Goal: Transaction & Acquisition: Purchase product/service

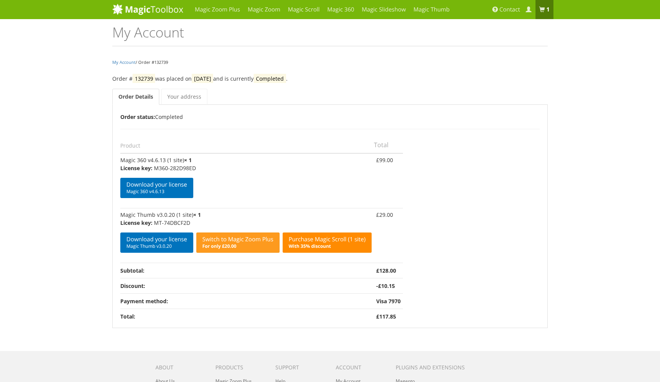
click at [335, 241] on link "Purchase Magic Scroll (1 site) With 35% discount" at bounding box center [327, 242] width 89 height 20
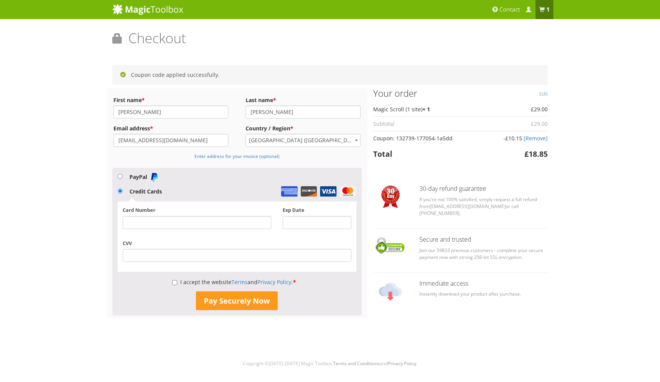
click at [190, 226] on div at bounding box center [197, 222] width 149 height 13
click at [202, 281] on label "I accept the website Terms and Privacy Policy . *" at bounding box center [234, 281] width 124 height 7
click at [177, 281] on input "I accept the website Terms and Privacy Policy . *" at bounding box center [174, 282] width 5 height 13
checkbox input "true"
click at [230, 302] on button "Pay Securely Now" at bounding box center [237, 300] width 82 height 19
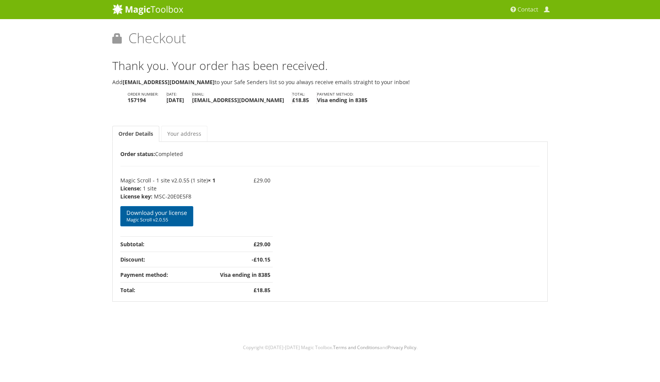
click at [154, 218] on span "Magic Scroll v2.0.55" at bounding box center [156, 220] width 61 height 6
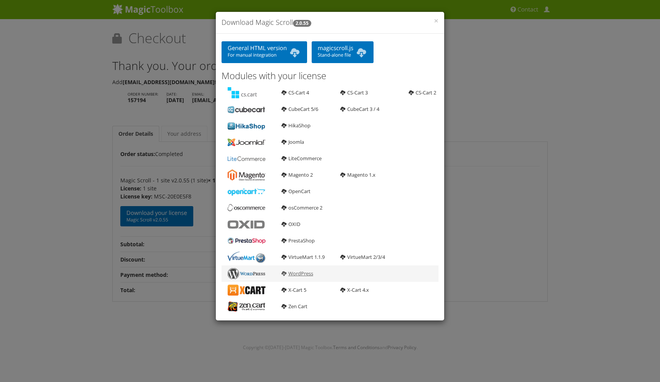
click at [283, 273] on b at bounding box center [283, 272] width 5 height 5
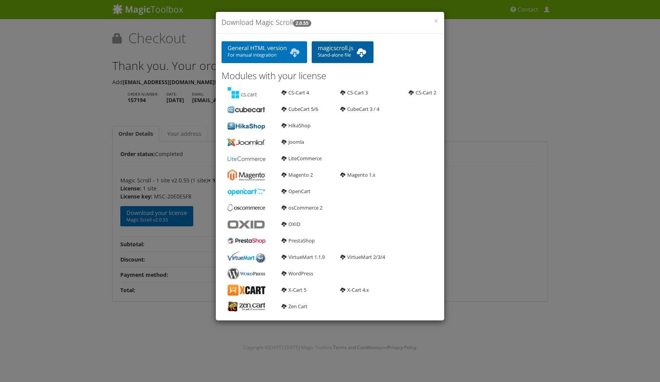
click at [362, 55] on b at bounding box center [361, 52] width 12 height 15
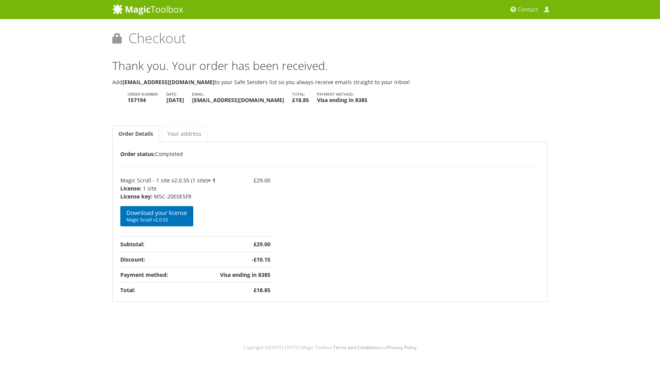
click at [375, 93] on li "Payment method: Visa ending in 8385" at bounding box center [346, 98] width 58 height 12
click at [188, 134] on link "Your address" at bounding box center [184, 134] width 46 height 16
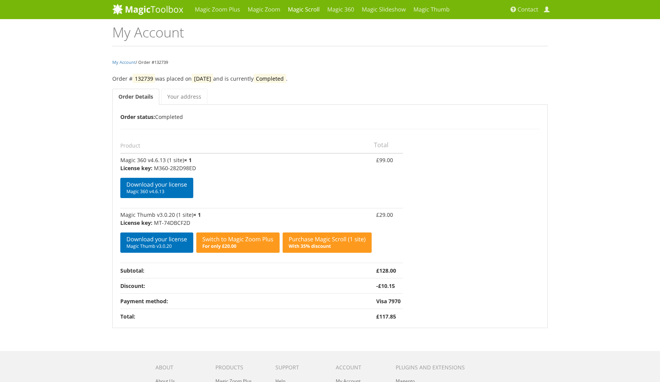
click at [311, 10] on link "Magic Scroll" at bounding box center [303, 9] width 39 height 19
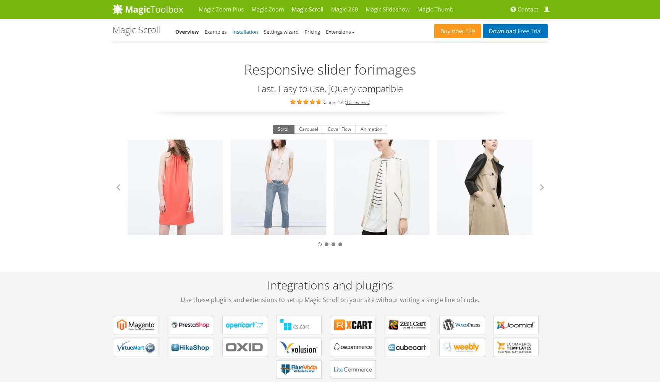
click at [250, 30] on link "Installation" at bounding box center [246, 31] width 26 height 7
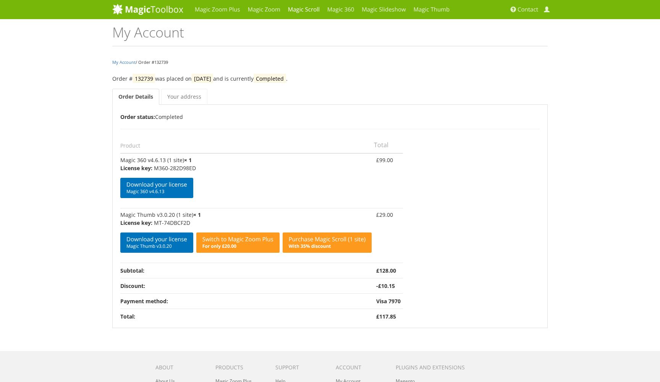
click at [302, 10] on link "Magic Scroll" at bounding box center [303, 9] width 39 height 19
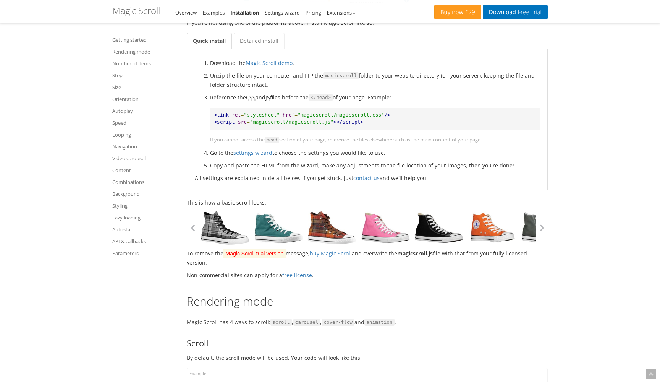
scroll to position [179, 0]
click at [194, 228] on button "button" at bounding box center [192, 226] width 11 height 11
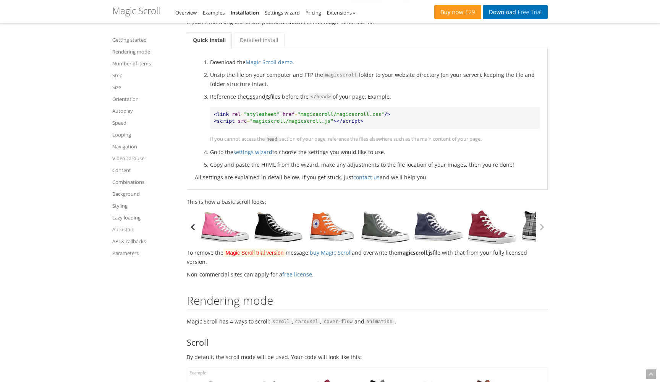
click at [194, 228] on button "button" at bounding box center [192, 226] width 11 height 11
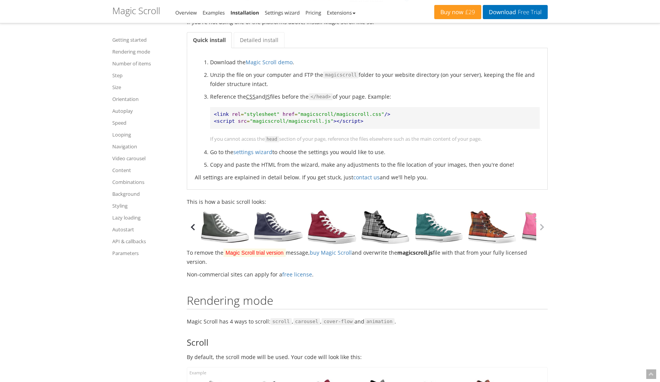
click at [194, 228] on button "button" at bounding box center [192, 226] width 11 height 11
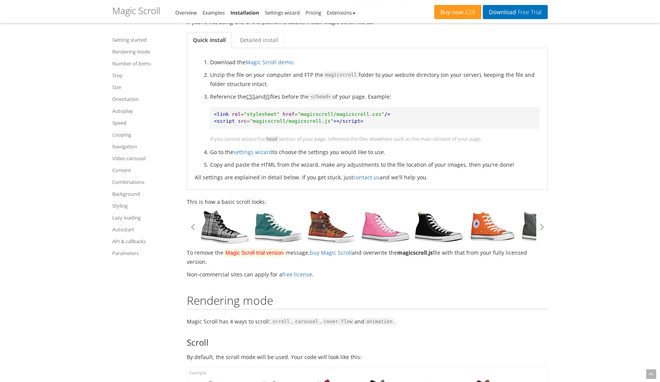
scroll to position [314, 0]
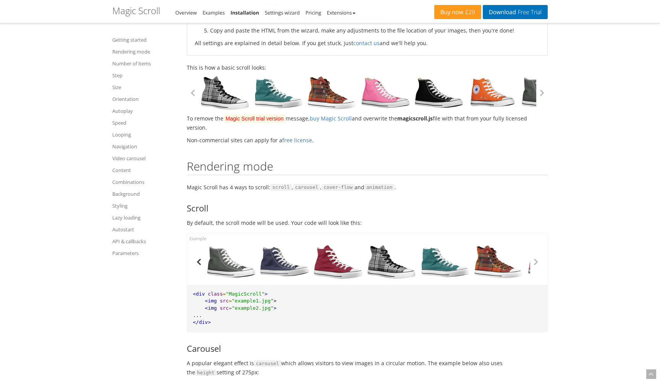
click at [197, 261] on button "button" at bounding box center [198, 261] width 11 height 11
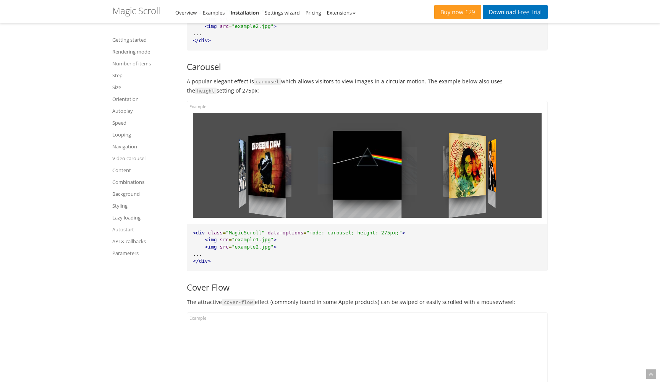
scroll to position [614, 0]
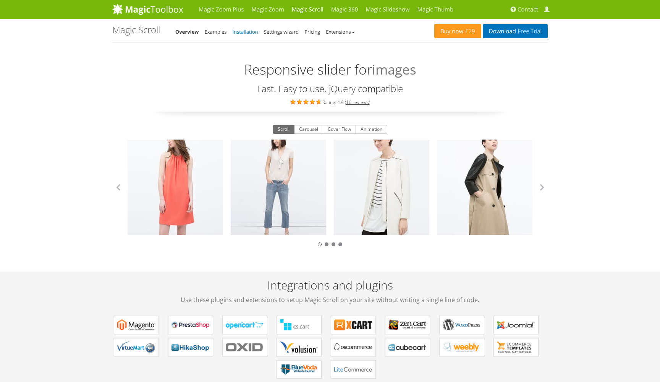
click at [246, 28] on link "Installation" at bounding box center [246, 31] width 26 height 7
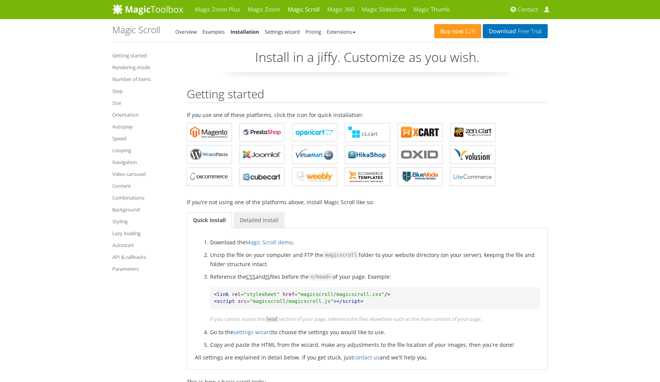
click at [275, 217] on link "Detailed install" at bounding box center [259, 220] width 51 height 16
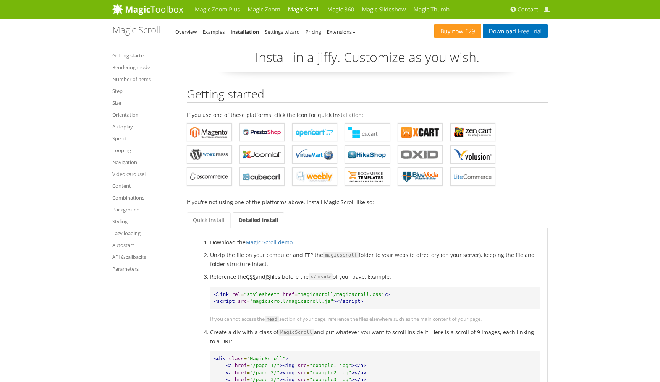
click at [247, 30] on link "Installation" at bounding box center [244, 31] width 29 height 7
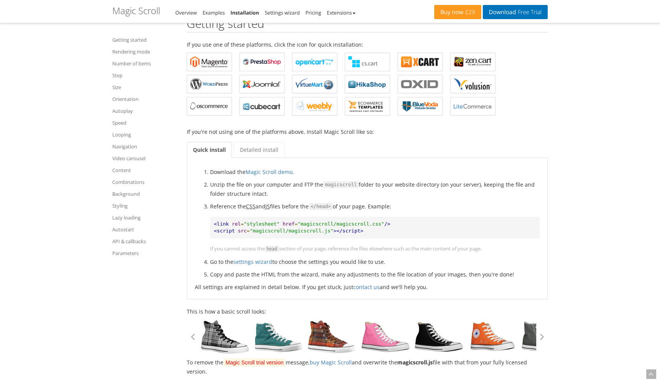
scroll to position [71, 0]
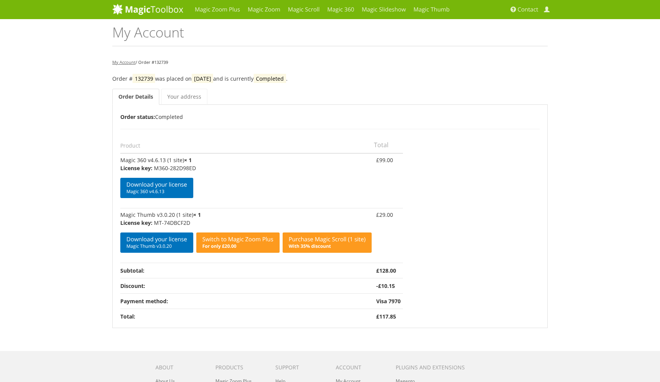
click at [124, 60] on link "My Account" at bounding box center [123, 62] width 23 height 6
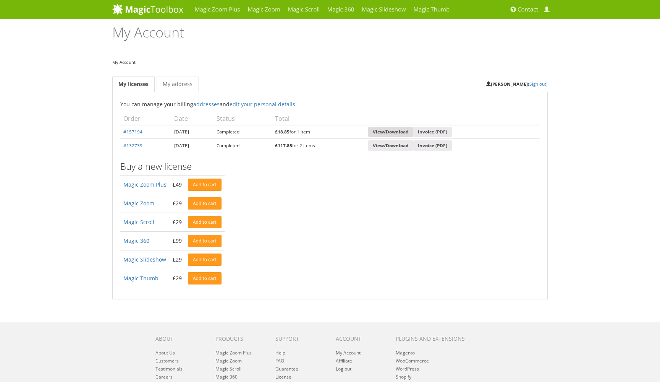
click at [413, 134] on link "View/Download" at bounding box center [390, 132] width 45 height 10
click at [327, 72] on div "My Account My licenses My address Bijan ( Sign out ) You can manage your billin…" at bounding box center [330, 179] width 447 height 242
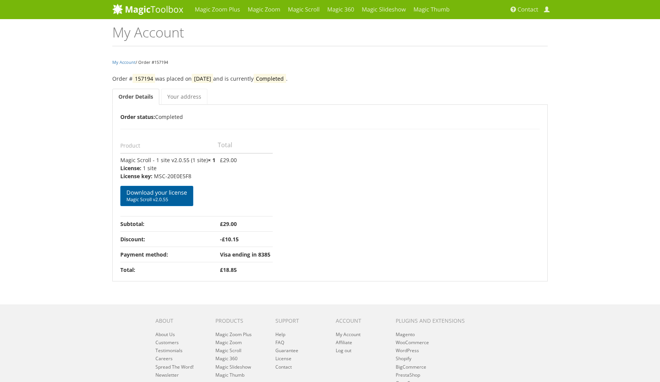
click at [160, 198] on span "Magic Scroll v2.0.55" at bounding box center [156, 199] width 61 height 6
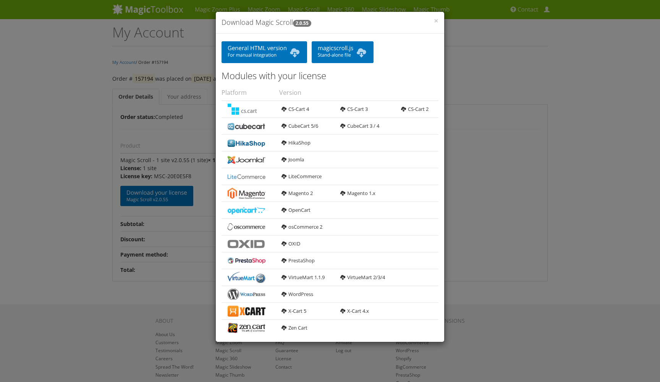
click at [433, 21] on h4 "Download Magic Scroll 2.0.55" at bounding box center [329, 23] width 217 height 10
click at [436, 20] on span "×" at bounding box center [436, 20] width 5 height 11
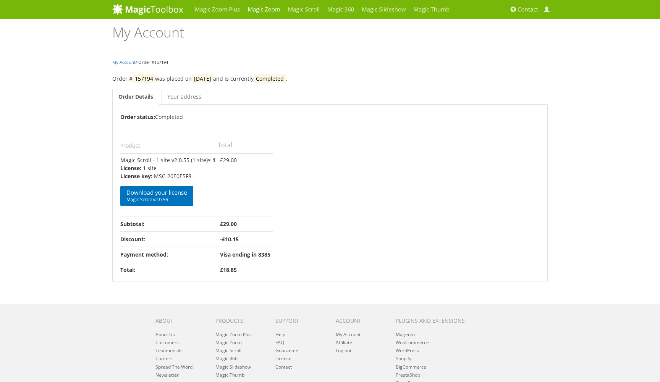
click at [269, 11] on link "Magic Zoom" at bounding box center [264, 9] width 40 height 19
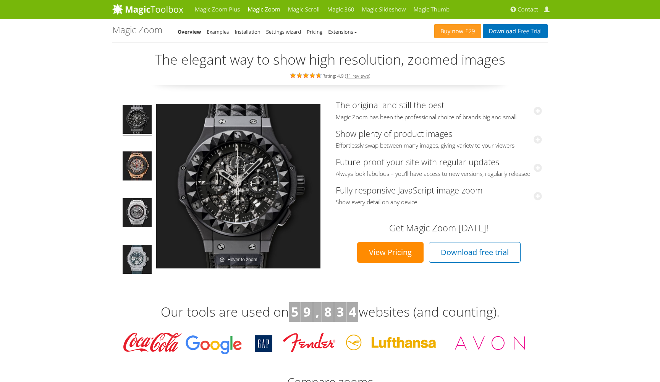
click at [134, 119] on img at bounding box center [137, 120] width 29 height 31
click at [138, 212] on img at bounding box center [137, 213] width 29 height 31
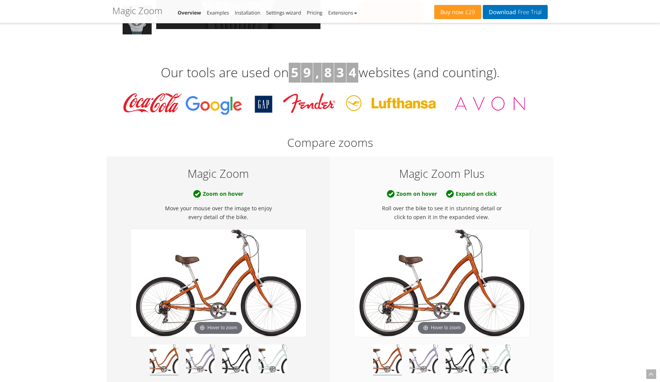
scroll to position [386, 0]
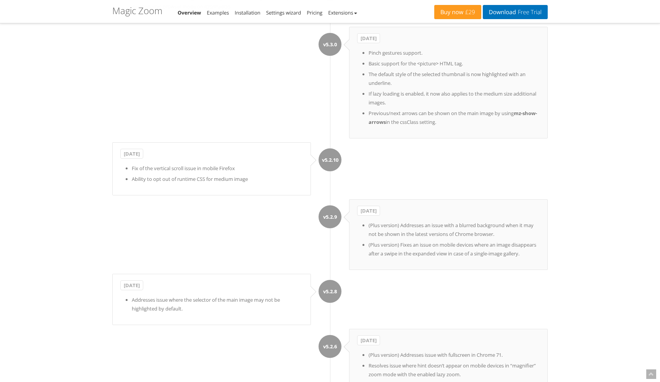
scroll to position [2773, 0]
